Goal: Navigation & Orientation: Find specific page/section

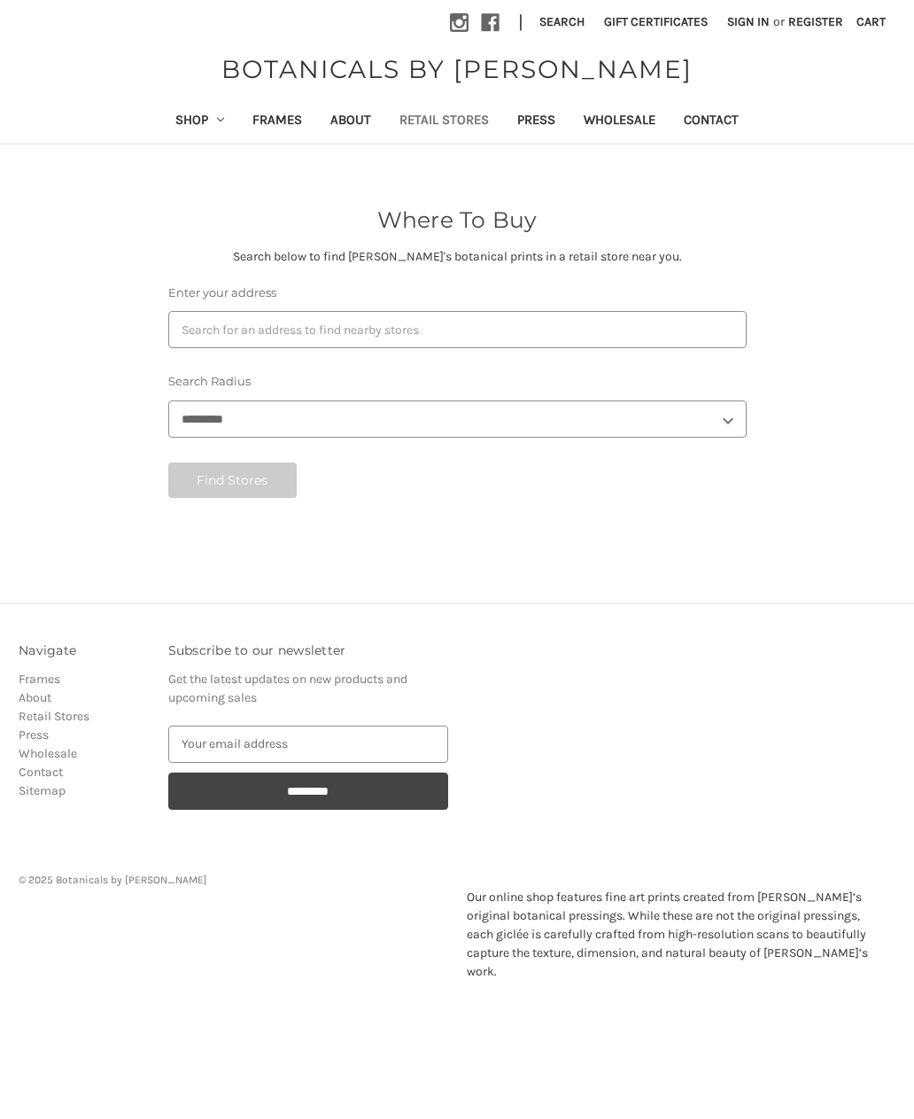
select select "***"
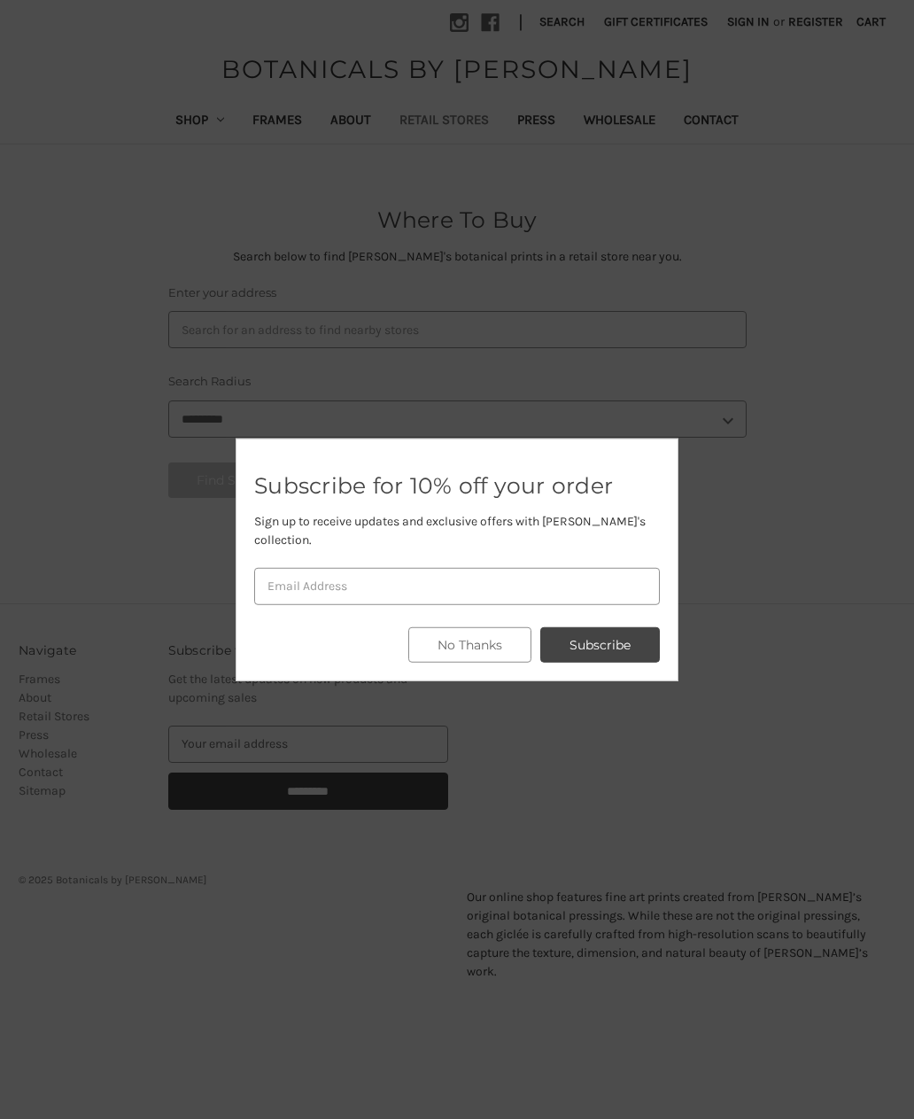
click at [786, 773] on div at bounding box center [457, 559] width 914 height 1119
click at [757, 800] on div at bounding box center [457, 559] width 914 height 1119
click at [742, 813] on div at bounding box center [457, 559] width 914 height 1119
click at [741, 814] on div at bounding box center [457, 559] width 914 height 1119
click at [427, 121] on div at bounding box center [457, 559] width 914 height 1119
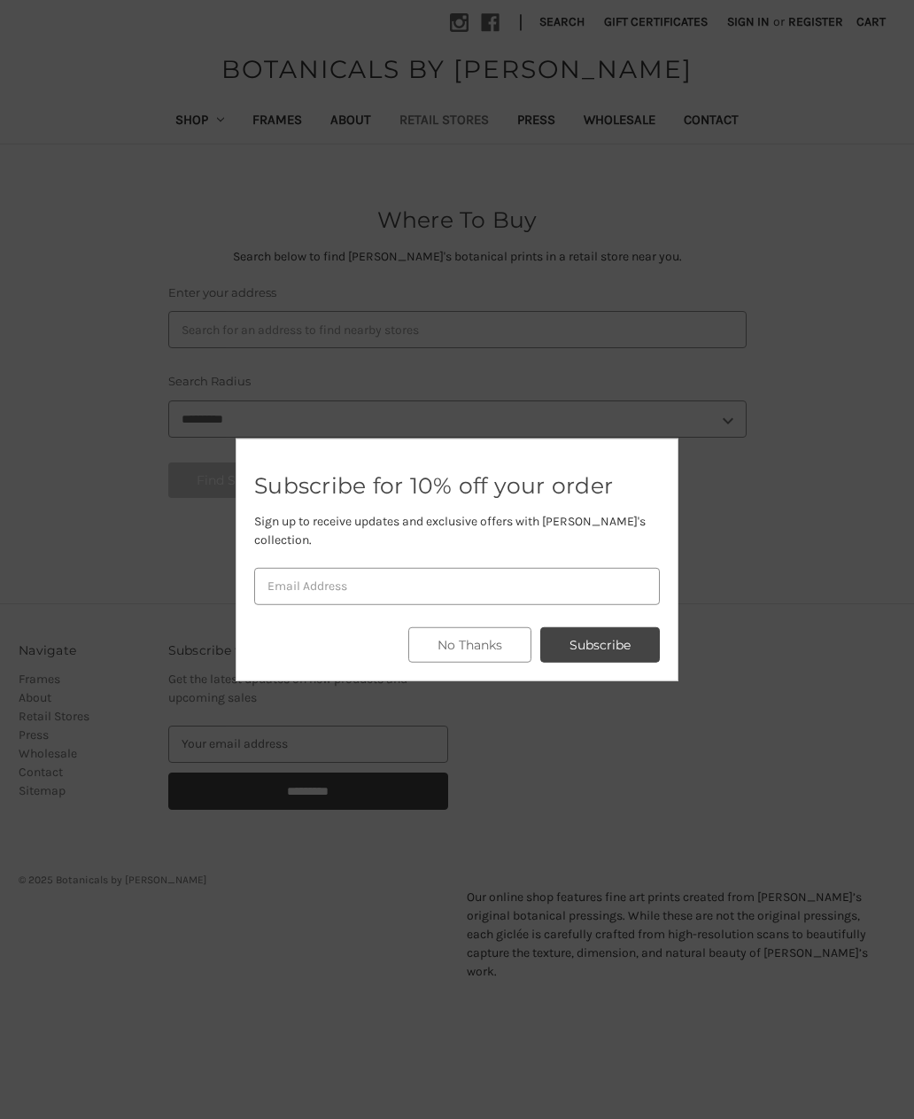
click at [429, 112] on div at bounding box center [457, 559] width 914 height 1119
click at [492, 649] on button "No Thanks" at bounding box center [469, 644] width 123 height 35
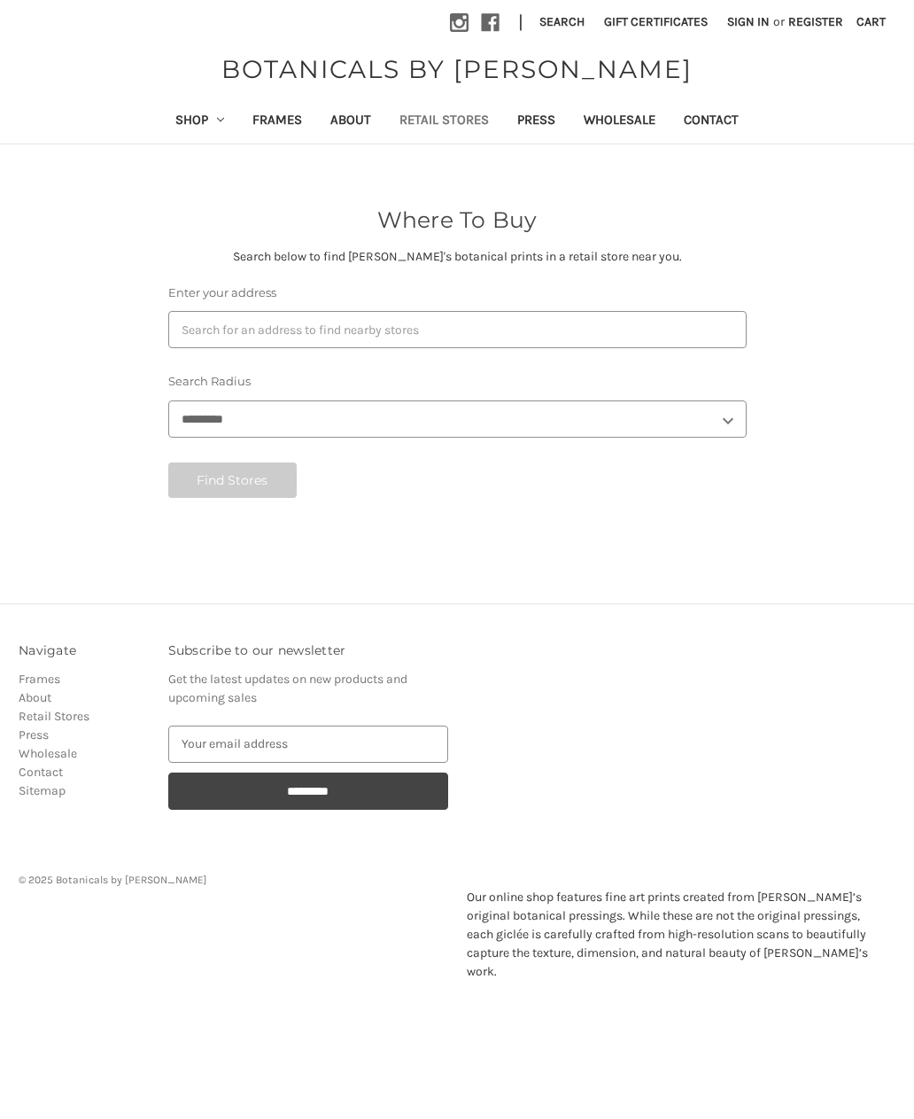
click at [470, 113] on link "Retail Stores" at bounding box center [444, 121] width 118 height 43
select select "***"
click at [203, 454] on div "Enter your address Search Radius ******* ******** ******** ******** ******** **…" at bounding box center [457, 397] width 579 height 226
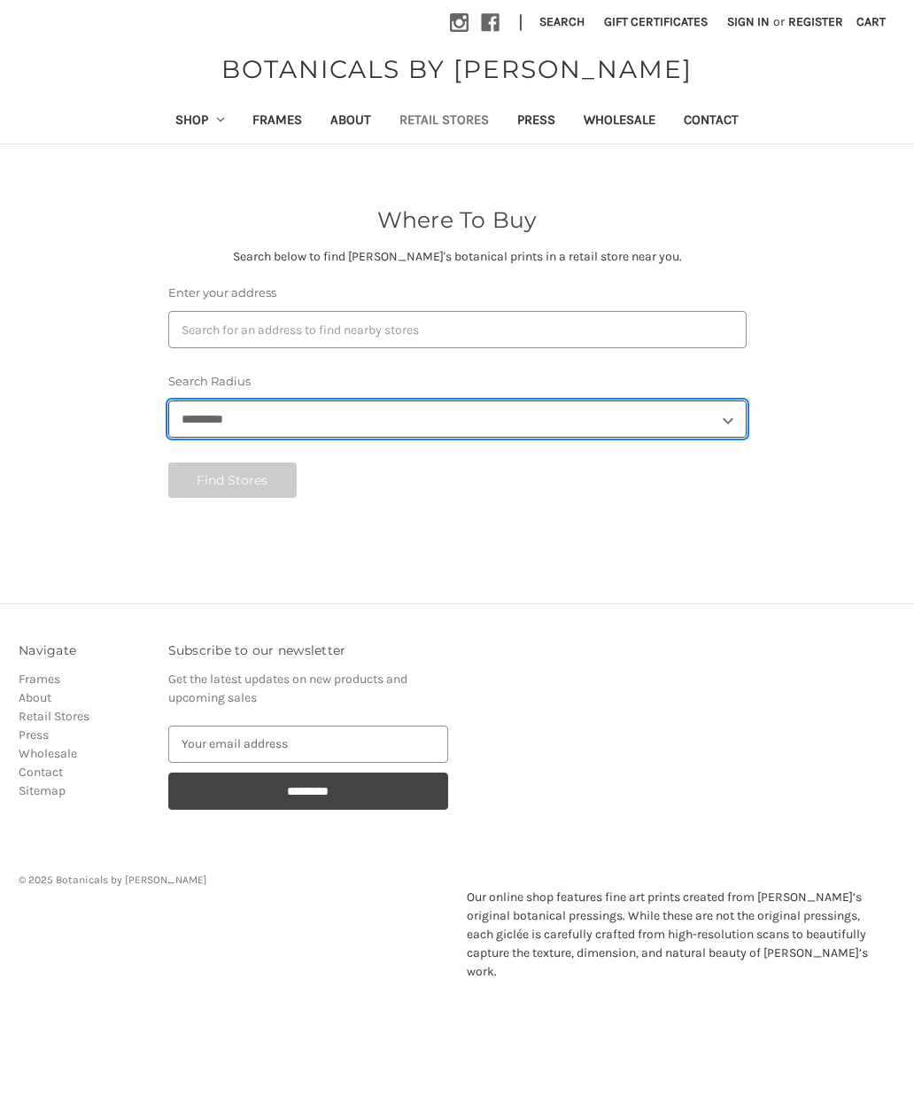
click at [740, 416] on select "******* ******** ******** ******** ******** ********* *********" at bounding box center [457, 418] width 579 height 37
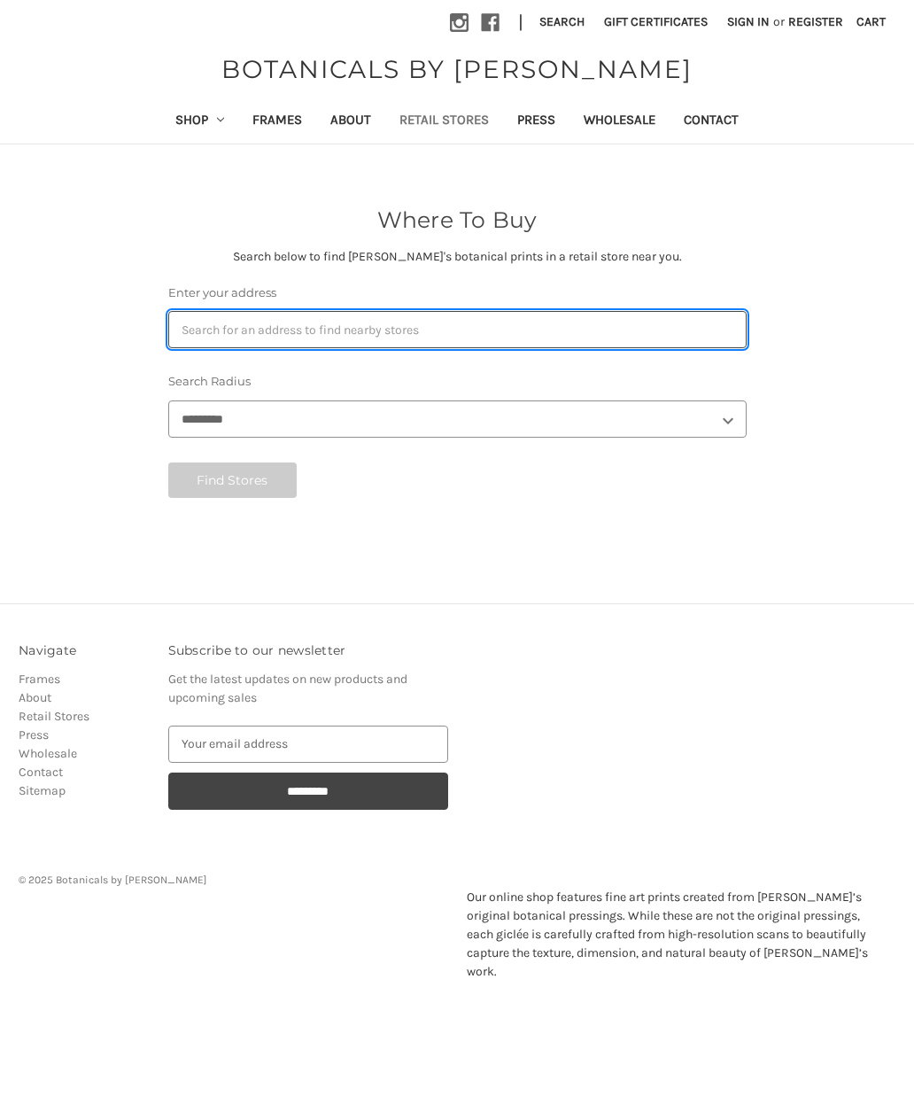
click at [229, 330] on input "Enter your address" at bounding box center [457, 329] width 579 height 37
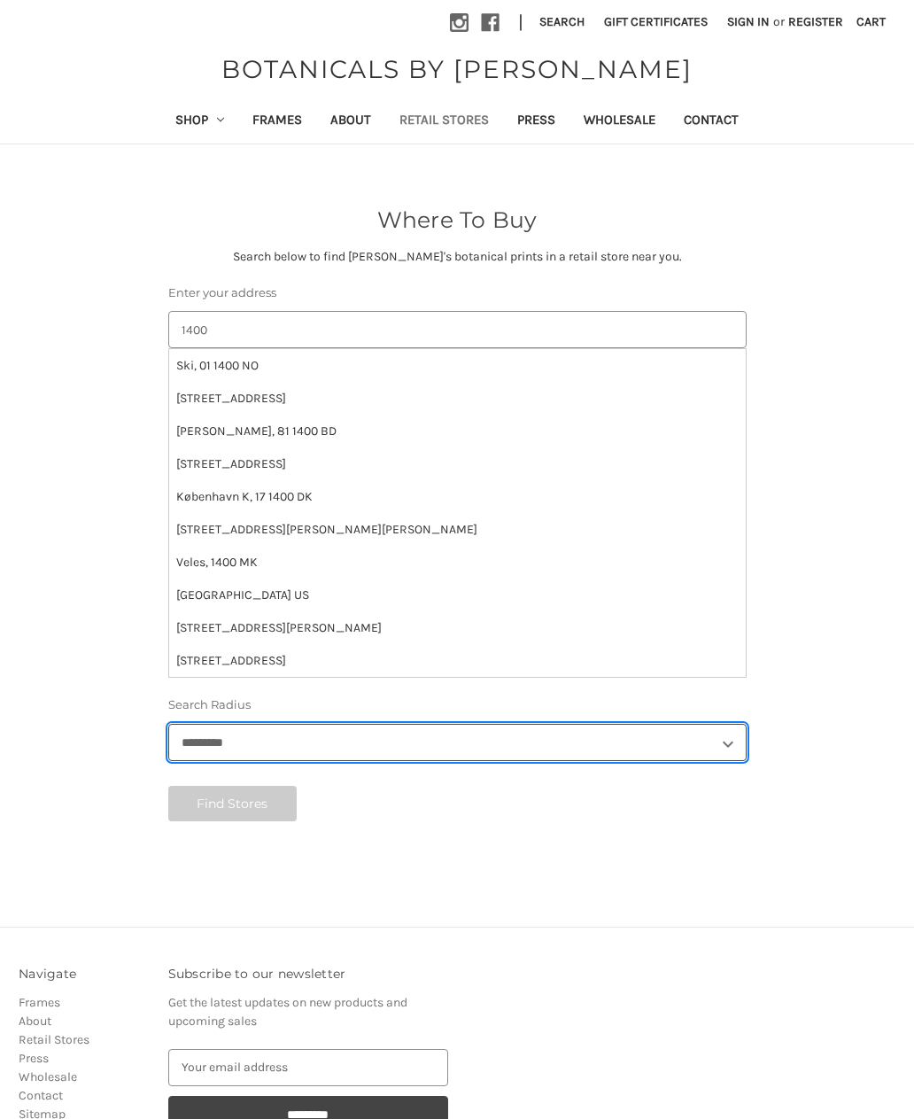
click at [246, 728] on select "******* ******** ******** ******** ******** ********* *********" at bounding box center [457, 742] width 579 height 37
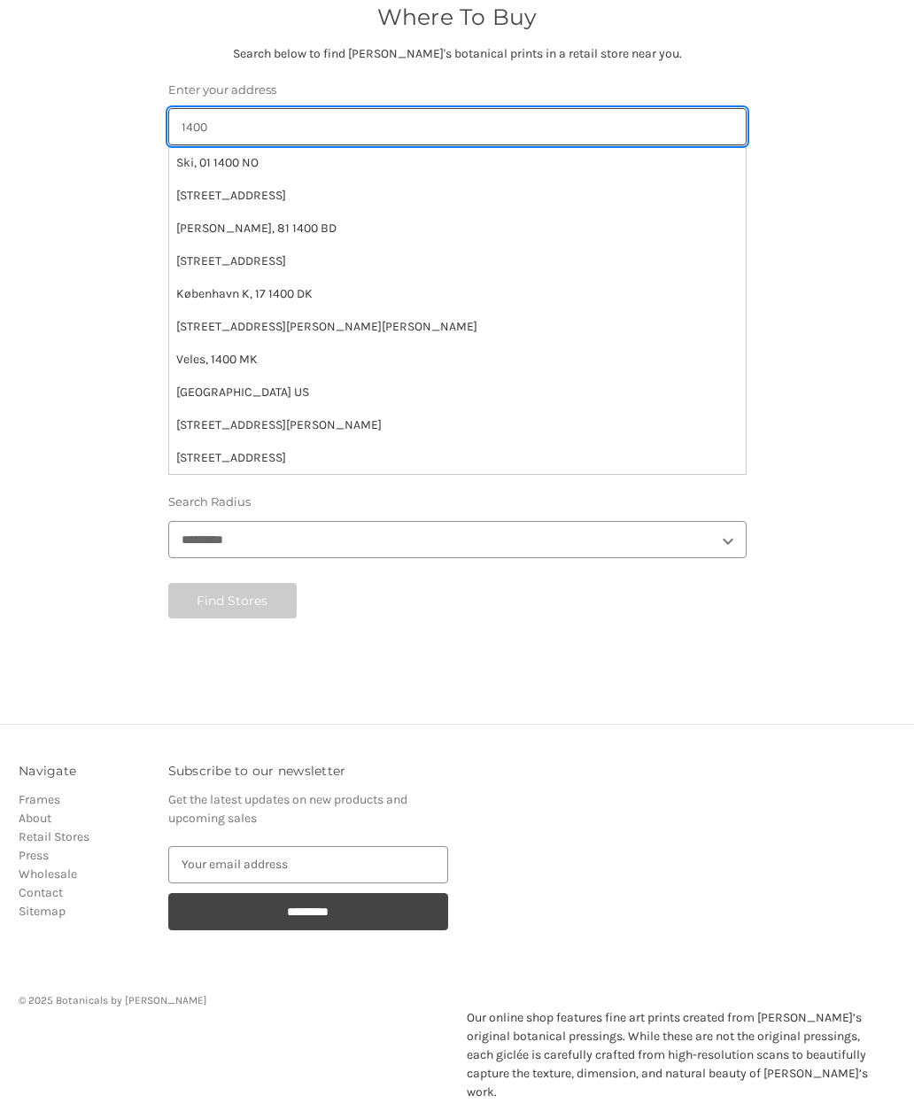
click at [206, 115] on input "1400" at bounding box center [457, 127] width 579 height 37
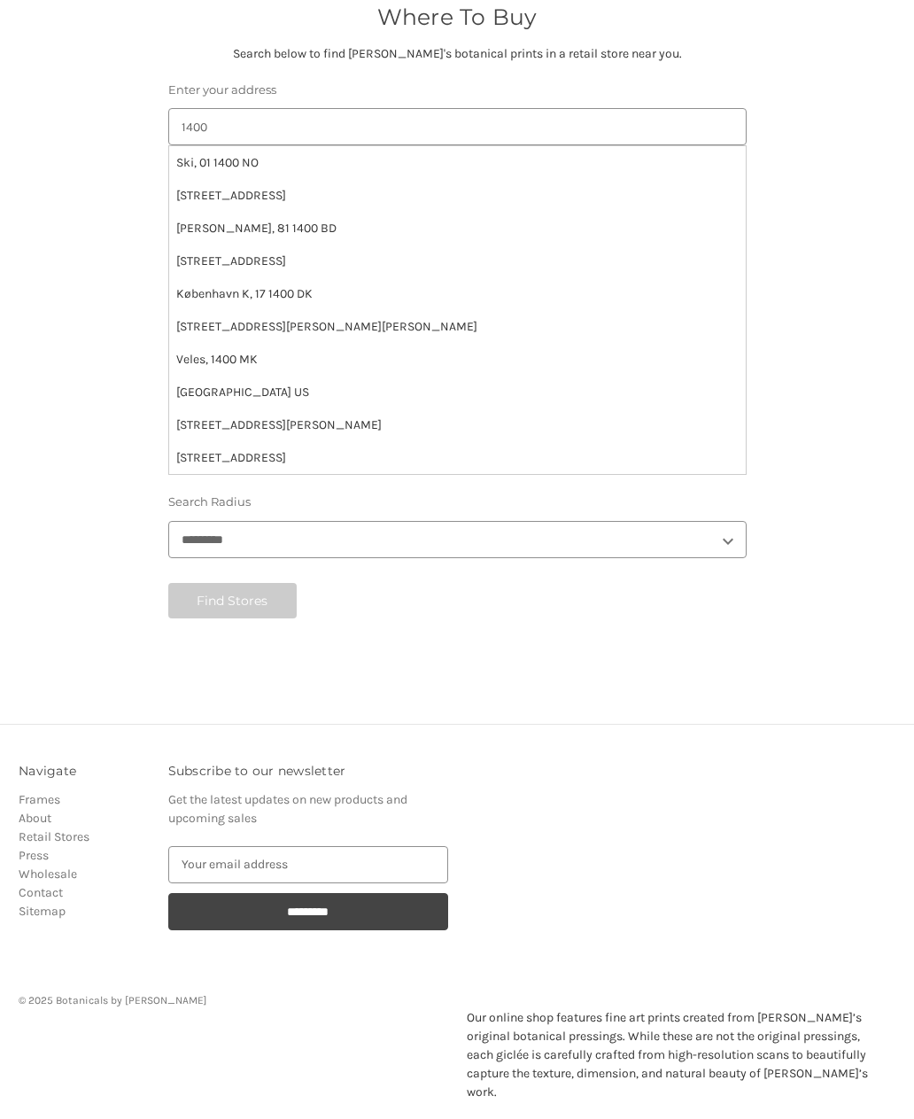
click at [222, 97] on label "Enter your address" at bounding box center [457, 91] width 579 height 18
click at [222, 109] on input "1400" at bounding box center [457, 127] width 579 height 37
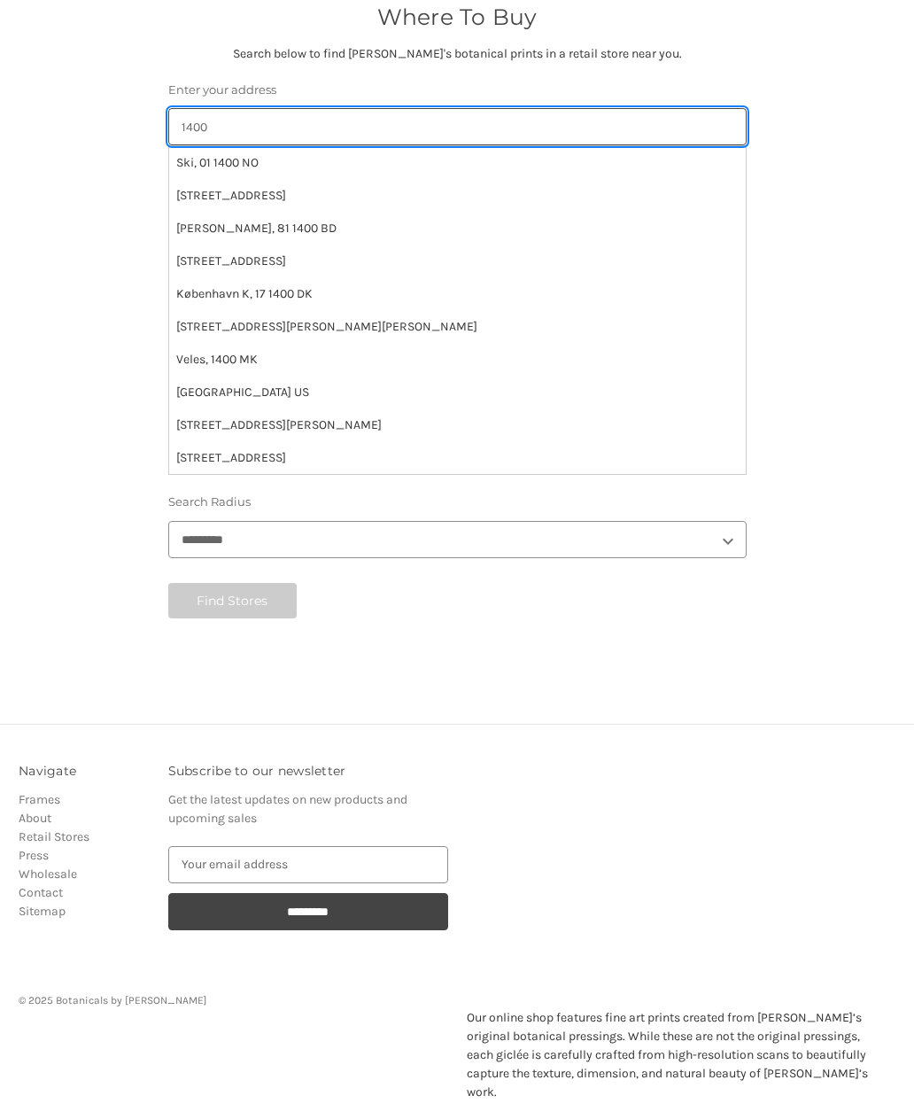
click at [283, 115] on input "1400" at bounding box center [457, 127] width 579 height 37
click at [237, 114] on input "1400" at bounding box center [457, 127] width 579 height 37
click at [247, 113] on input "1400" at bounding box center [457, 127] width 579 height 37
click at [230, 127] on input "1400" at bounding box center [457, 127] width 579 height 37
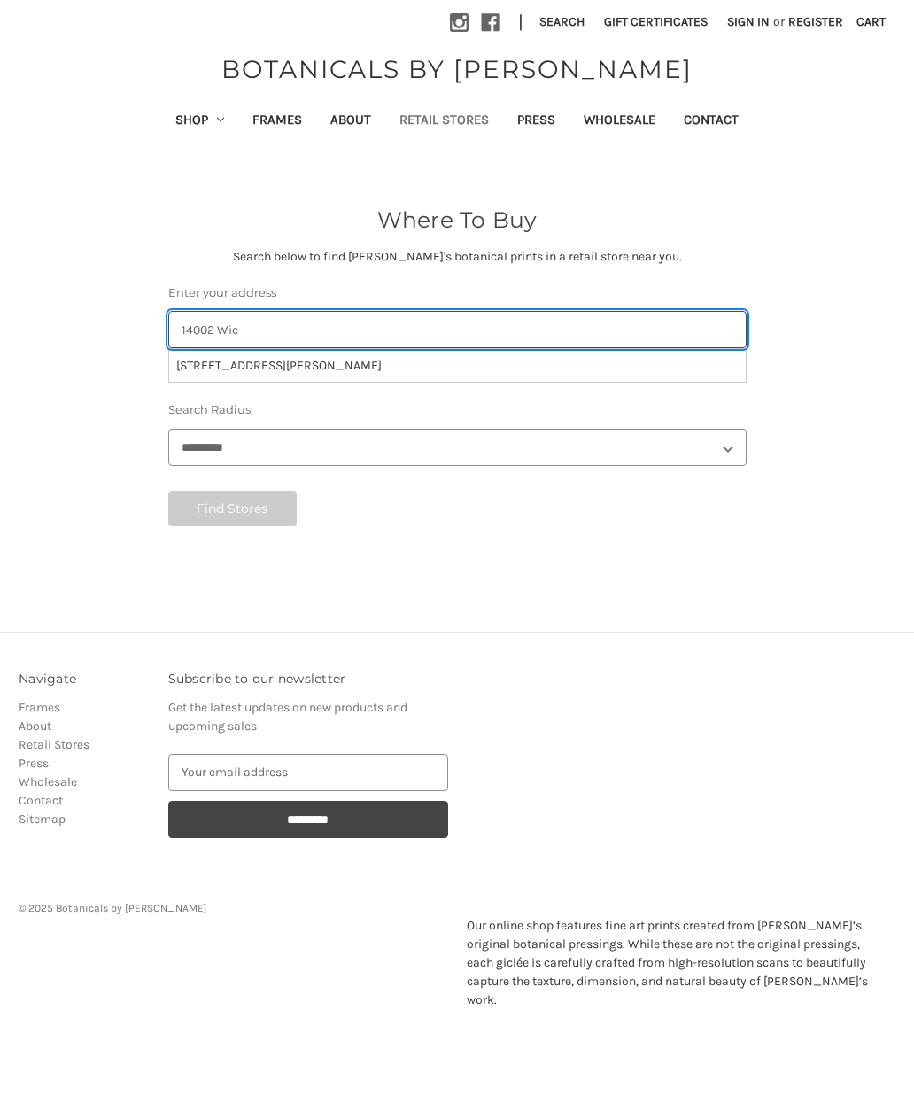
scroll to position [0, 0]
type input "[STREET_ADDRESS][PERSON_NAME]"
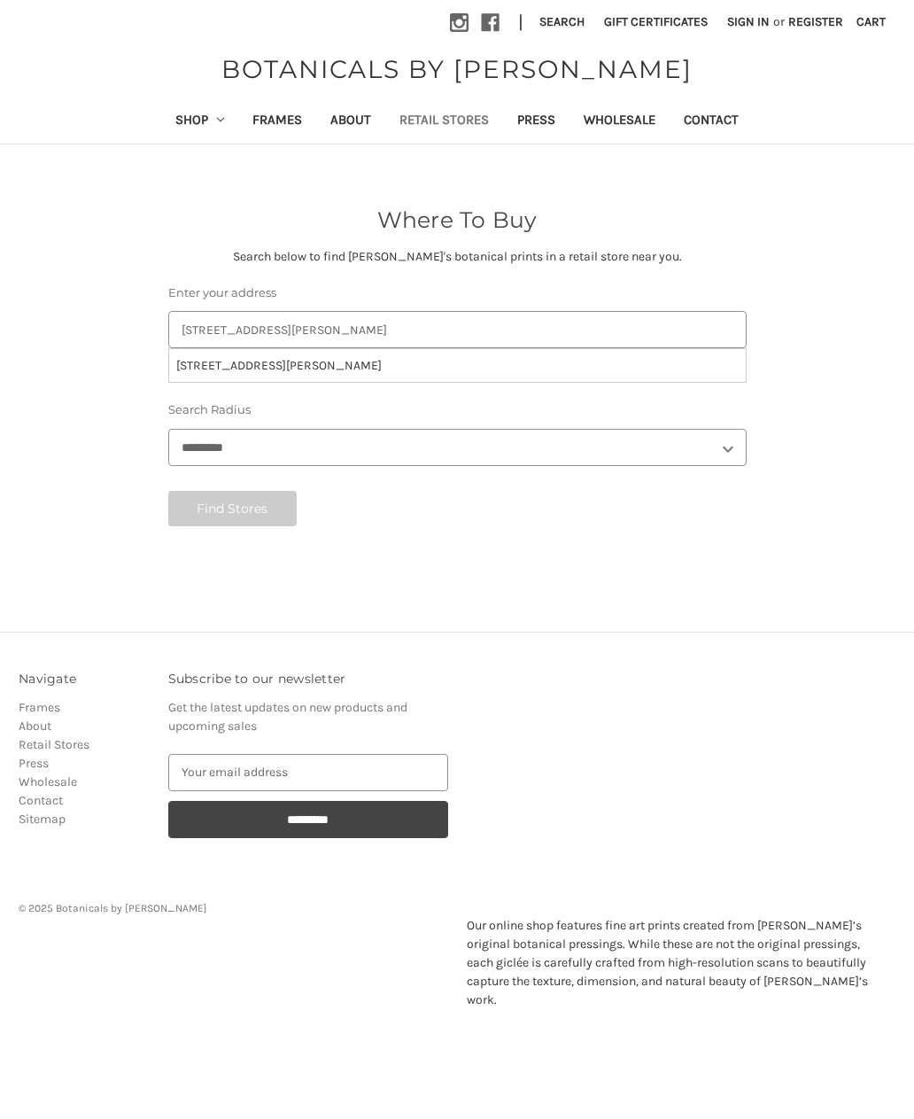
click at [397, 372] on li "[STREET_ADDRESS][PERSON_NAME]" at bounding box center [457, 365] width 577 height 33
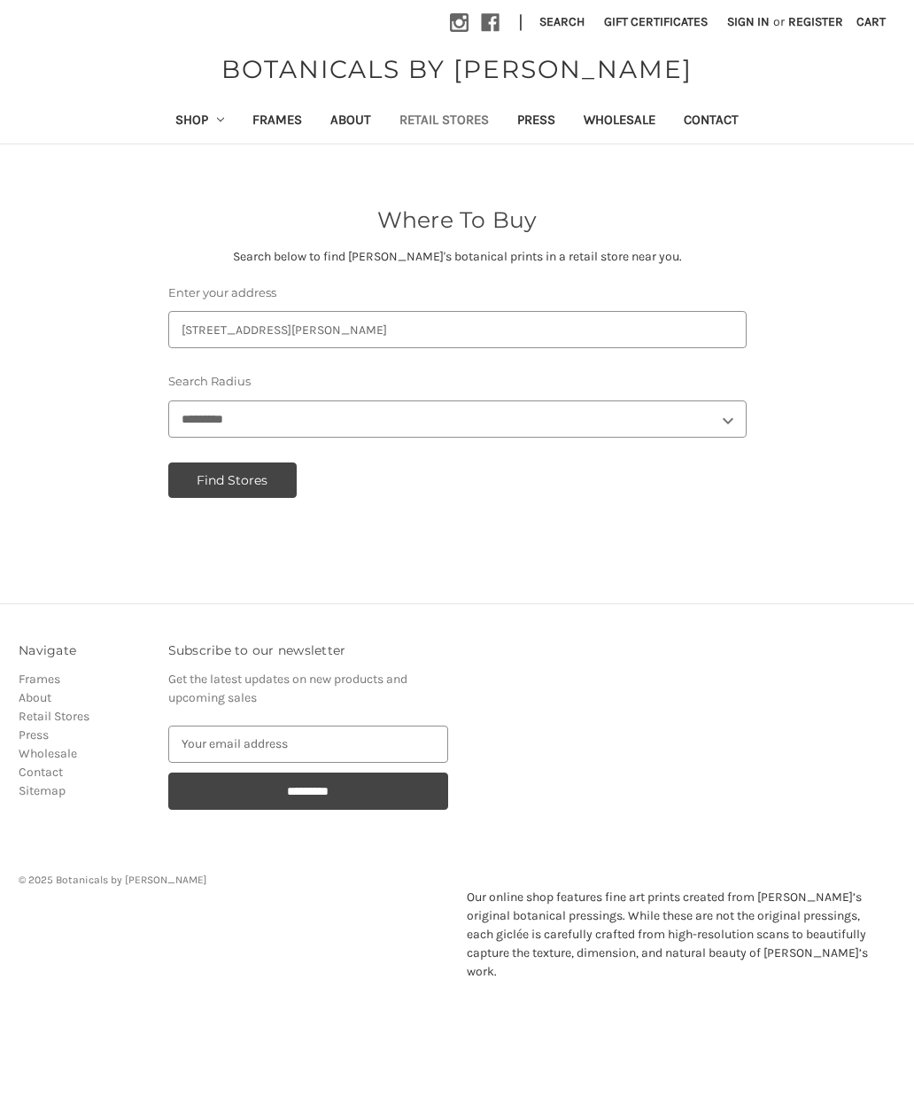
click at [216, 481] on button "Find Stores" at bounding box center [232, 479] width 129 height 35
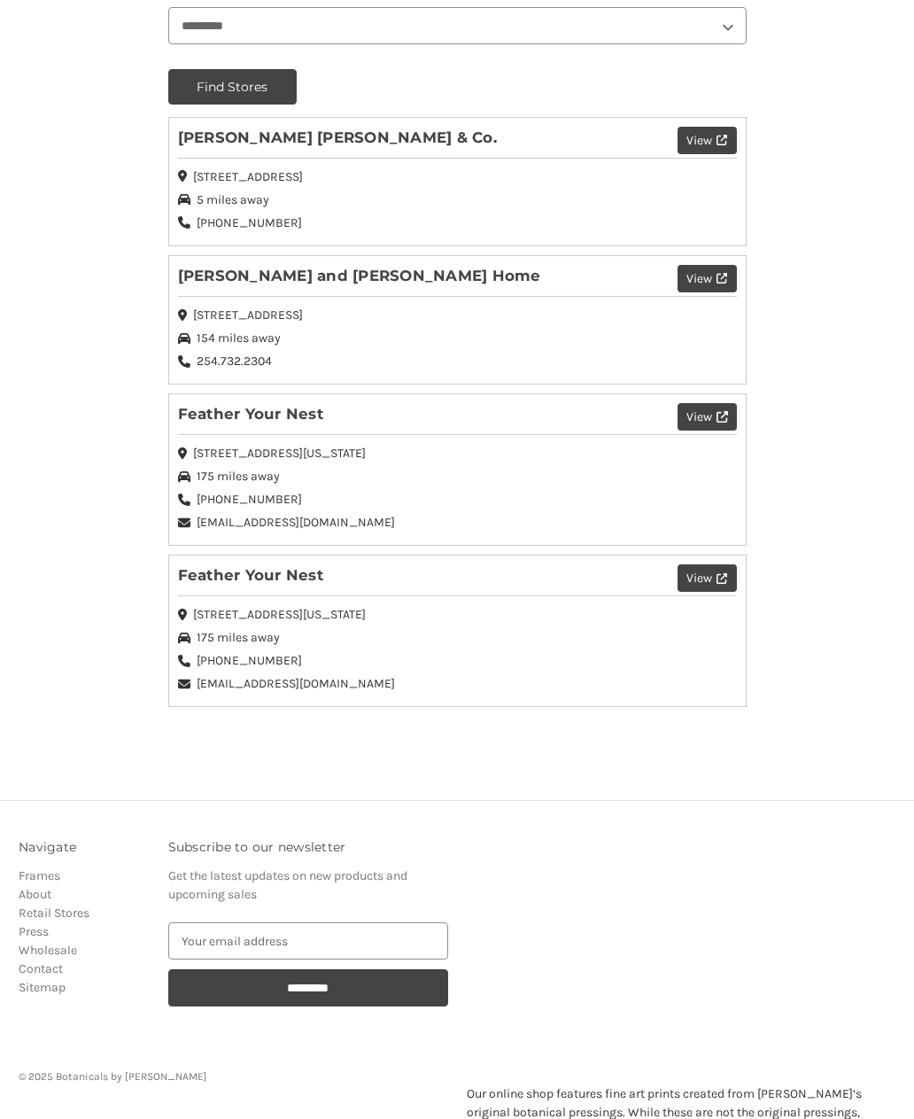
scroll to position [409, 0]
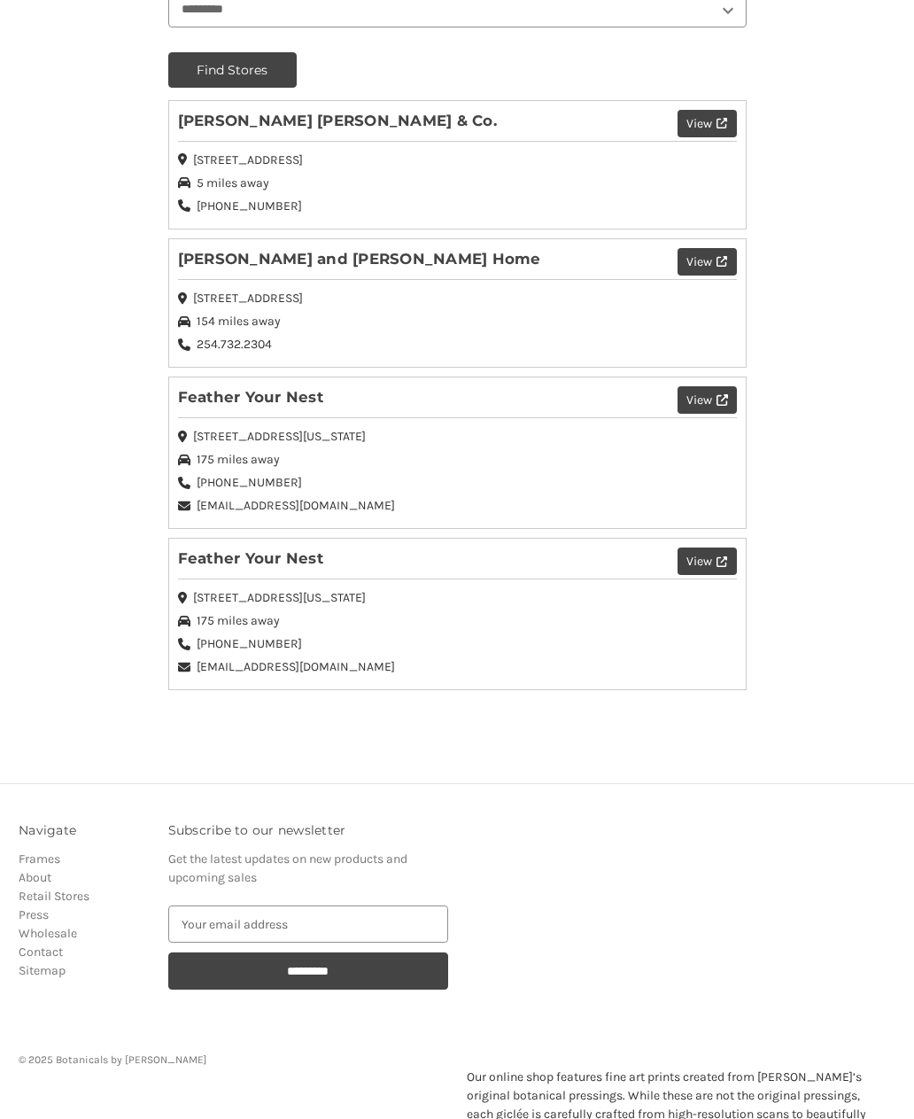
click at [912, 666] on div "Where To Buy Search below to find [PERSON_NAME]'s botanical prints in a retail …" at bounding box center [457, 238] width 914 height 944
click at [717, 257] on icon at bounding box center [722, 262] width 11 height 11
click at [719, 258] on icon at bounding box center [722, 262] width 11 height 11
click at [787, 902] on section "Navigate Frames About Retail Stores Press Wholesale Contact Sitemap Info 1153 B…" at bounding box center [458, 937] width 896 height 230
click at [723, 123] on icon at bounding box center [722, 124] width 11 height 11
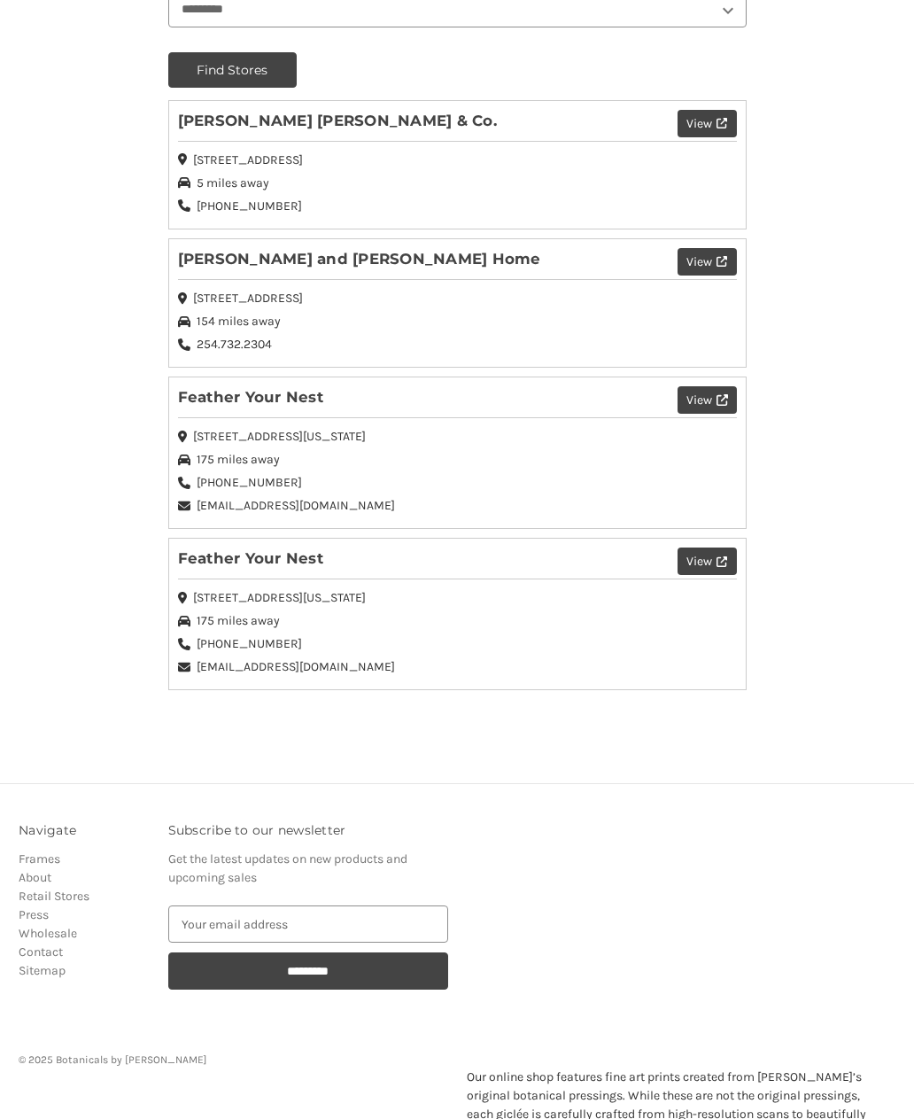
click at [705, 131] on button "View" at bounding box center [707, 124] width 58 height 27
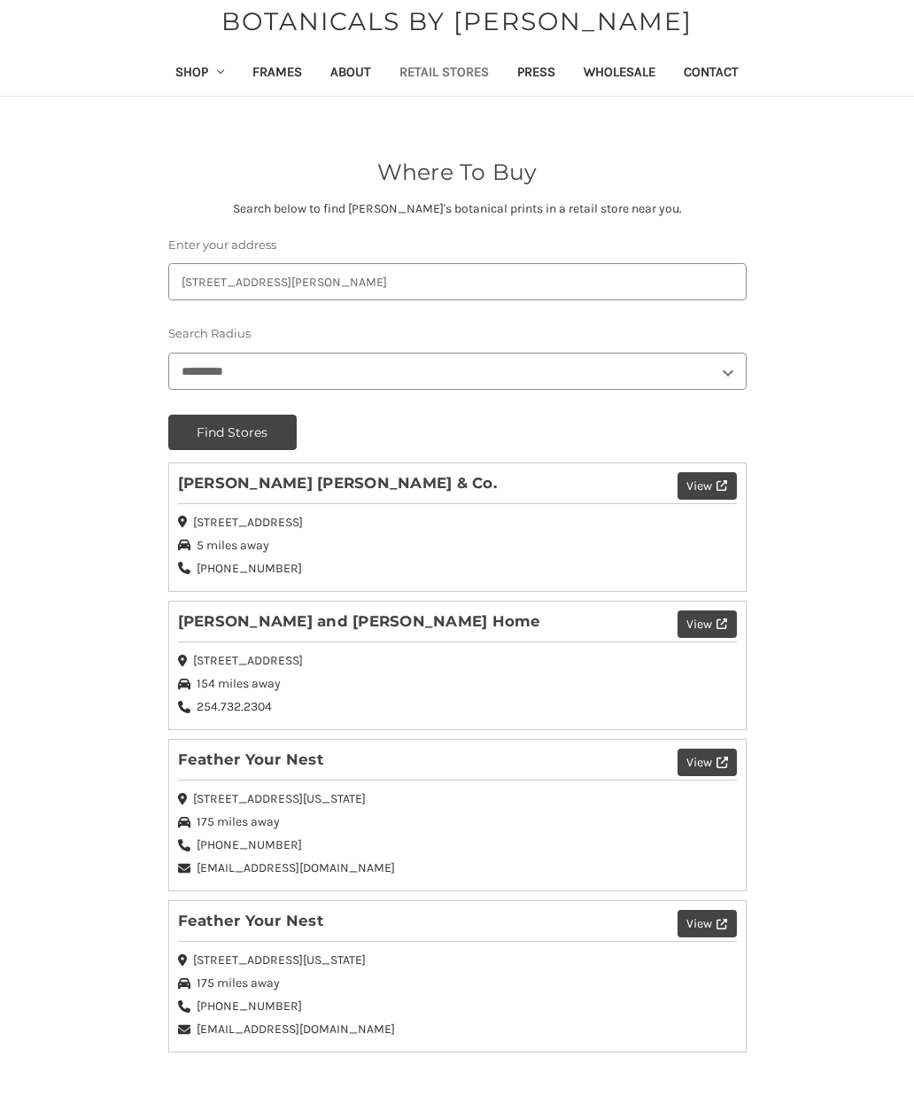
scroll to position [0, 0]
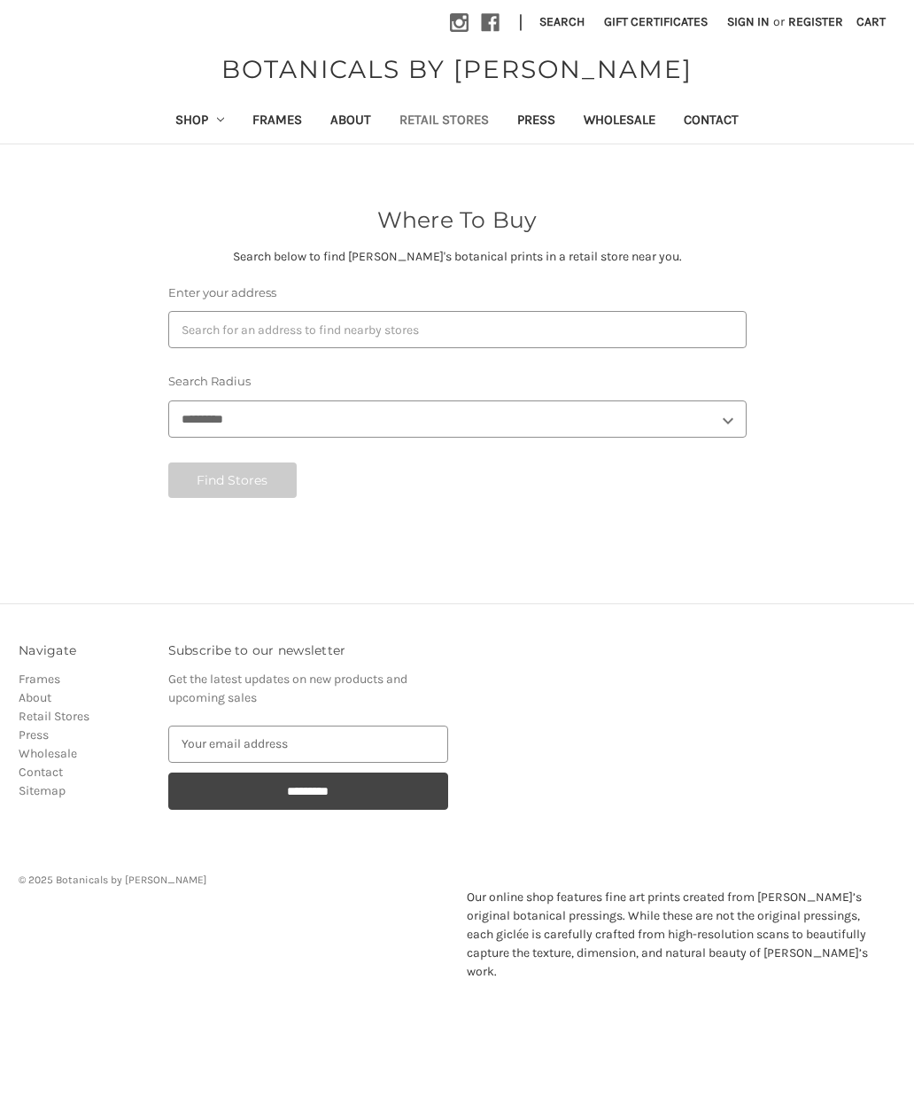
select select "***"
